Goal: Task Accomplishment & Management: Manage account settings

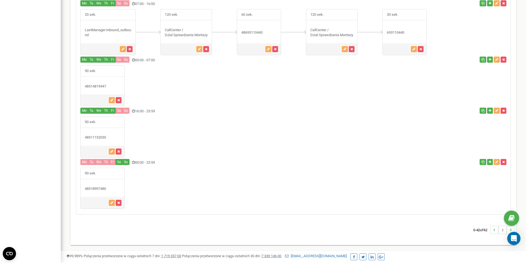
scroll to position [589, 0]
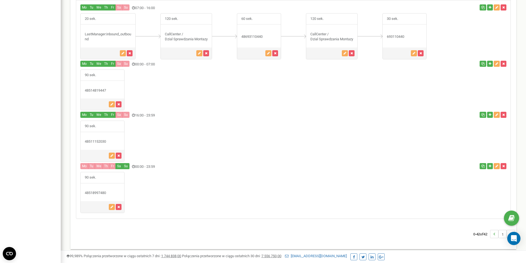
scroll to position [617, 0]
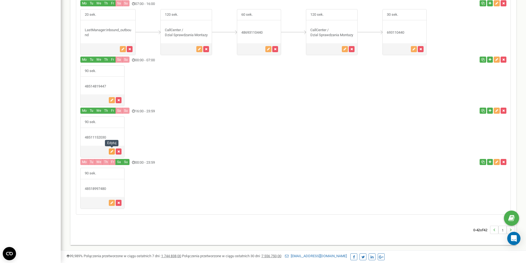
click at [111, 150] on icon "button" at bounding box center [112, 151] width 3 height 3
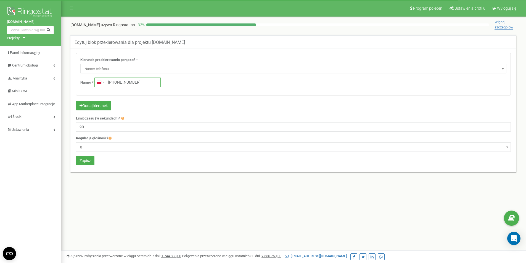
drag, startPoint x: 138, startPoint y: 81, endPoint x: 119, endPoint y: 86, distance: 20.6
click at [119, 86] on input "+48511152030" at bounding box center [127, 82] width 66 height 9
type input "+48 514 819 447"
click at [86, 161] on button "Zapisz" at bounding box center [85, 160] width 19 height 9
